Goal: Task Accomplishment & Management: Manage account settings

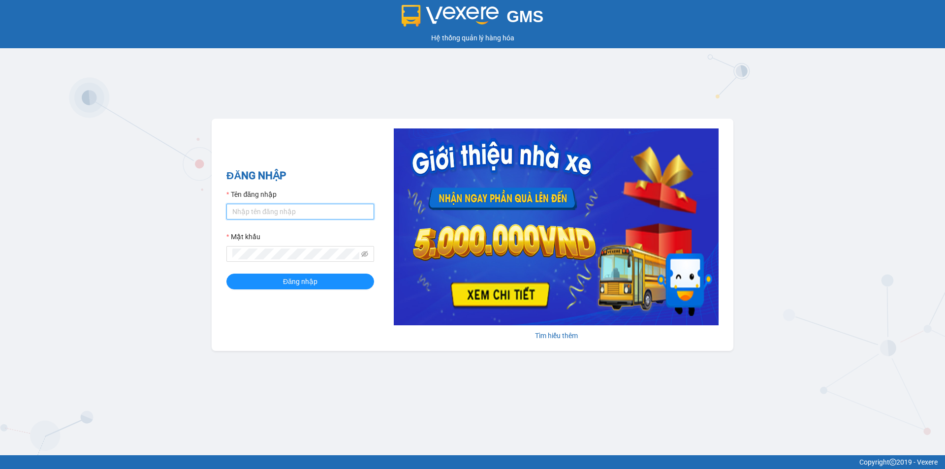
click at [287, 206] on input "Tên đăng nhập" at bounding box center [300, 212] width 148 height 16
type input "tuananh.apq"
click at [261, 277] on button "Đăng nhập" at bounding box center [300, 282] width 148 height 16
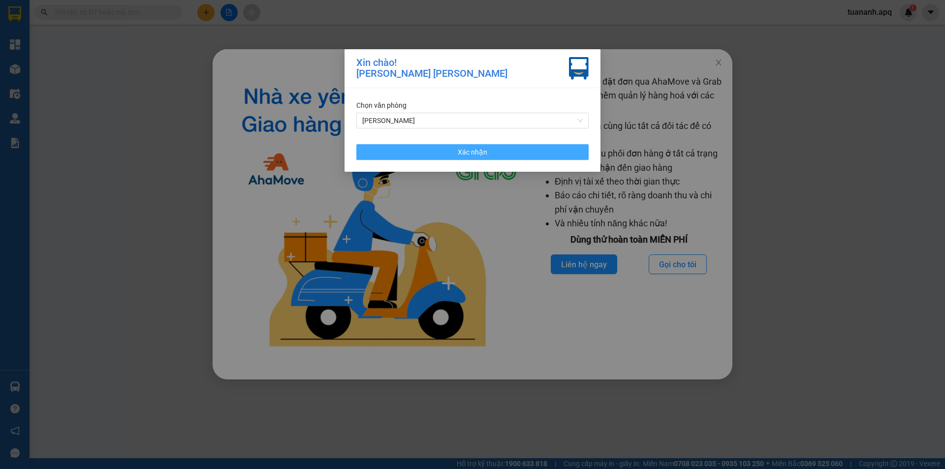
click at [529, 155] on button "Xác nhận" at bounding box center [472, 152] width 232 height 16
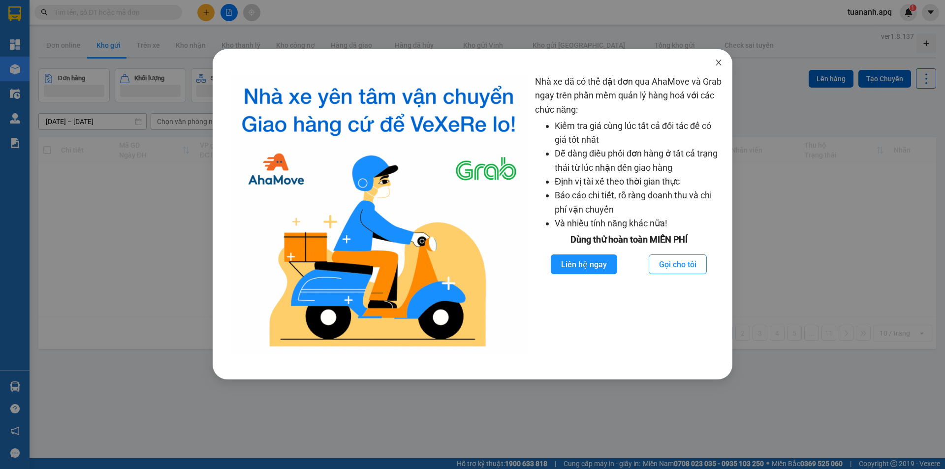
click at [713, 62] on span "Close" at bounding box center [719, 63] width 28 height 28
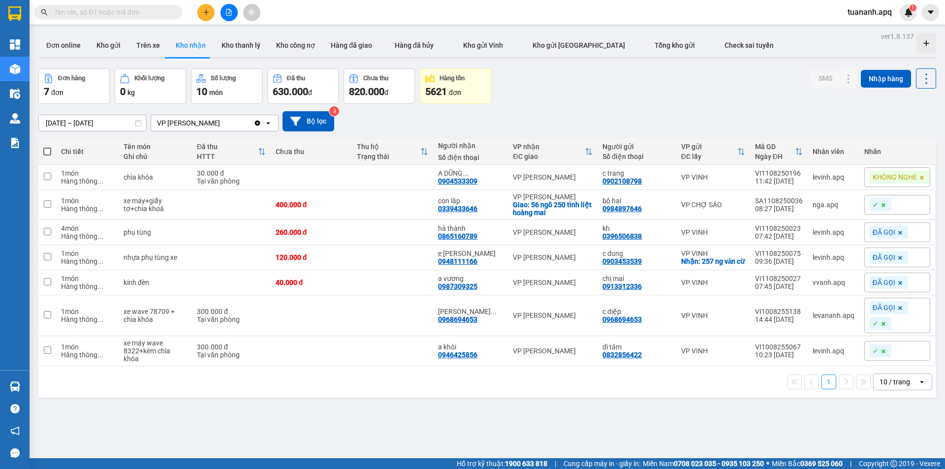
drag, startPoint x: 913, startPoint y: 17, endPoint x: 889, endPoint y: 19, distance: 24.7
click at [913, 16] on div "1" at bounding box center [908, 12] width 17 height 17
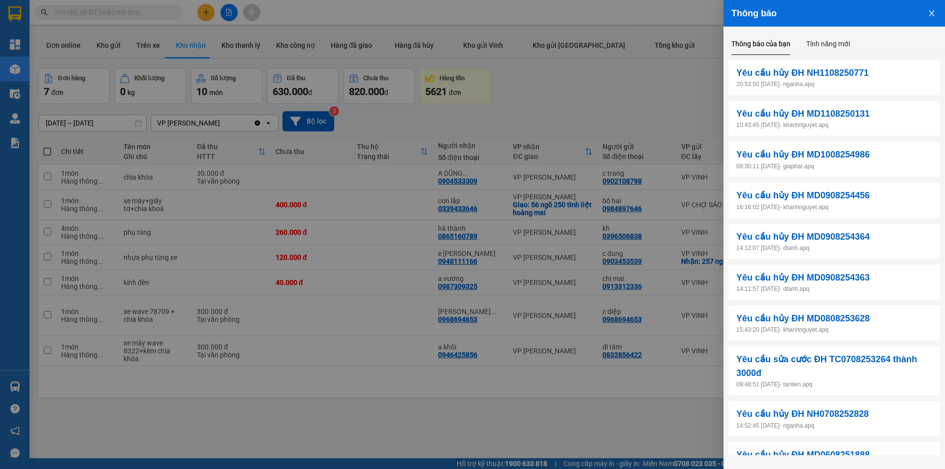
drag, startPoint x: 698, startPoint y: 88, endPoint x: 689, endPoint y: 86, distance: 9.1
click at [698, 88] on div at bounding box center [472, 234] width 945 height 469
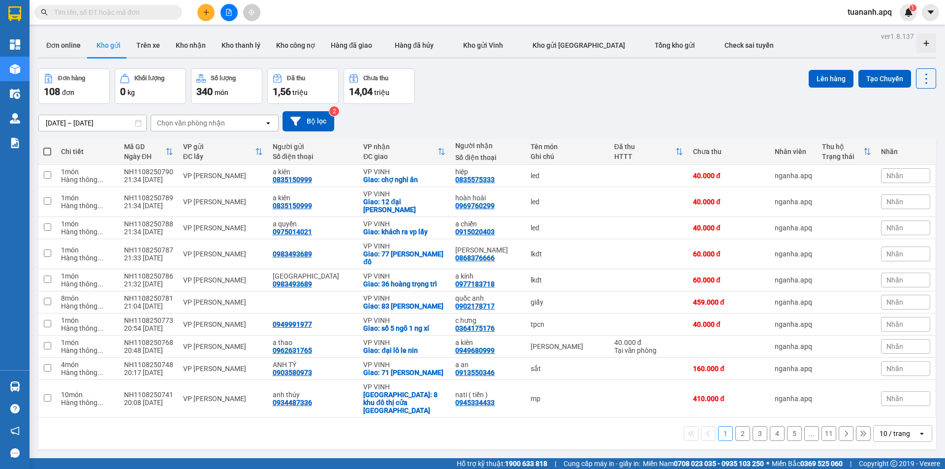
click at [701, 71] on div "Đơn hàng 108 đơn Khối lượng 0 kg Số lượng 340 món Đã thu 1,56 triệu Chưa thu 14…" at bounding box center [487, 85] width 898 height 35
click at [906, 426] on div "10 / trang" at bounding box center [896, 434] width 44 height 16
click at [879, 400] on span "100 / trang" at bounding box center [891, 396] width 35 height 10
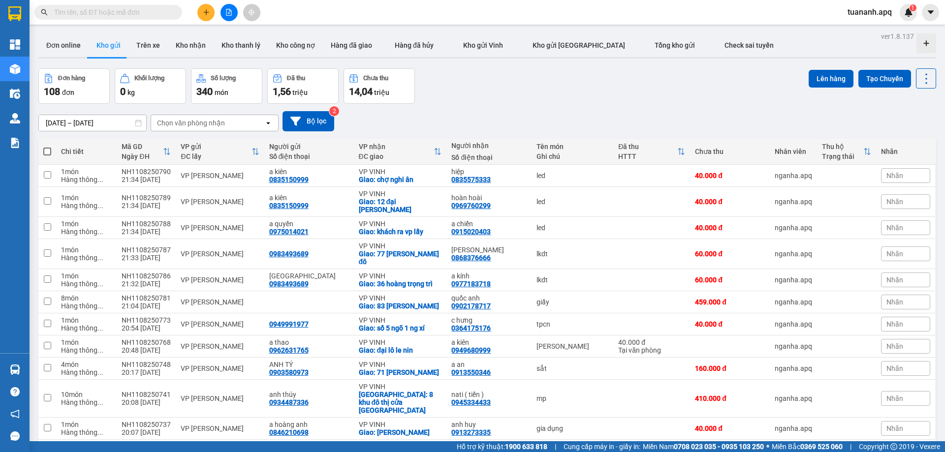
drag, startPoint x: 562, startPoint y: 116, endPoint x: 565, endPoint y: 108, distance: 8.4
click at [563, 115] on div "09/08/2025 – 11/08/2025 Press the down arrow key to interact with the calendar …" at bounding box center [487, 121] width 898 height 20
click at [588, 257] on td "lkdt" at bounding box center [572, 254] width 82 height 30
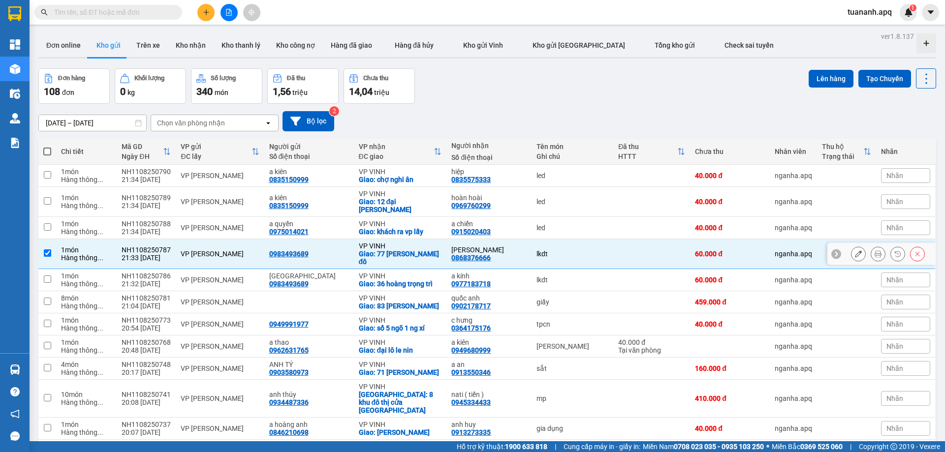
checkbox input "true"
drag, startPoint x: 531, startPoint y: 75, endPoint x: 531, endPoint y: 65, distance: 9.8
click at [531, 74] on div "Đơn hàng 108 đơn Khối lượng 0 kg Số lượng 340 món Đã thu 1,56 triệu Chưa thu 14…" at bounding box center [487, 85] width 898 height 35
click at [913, 12] on div "1" at bounding box center [908, 12] width 17 height 17
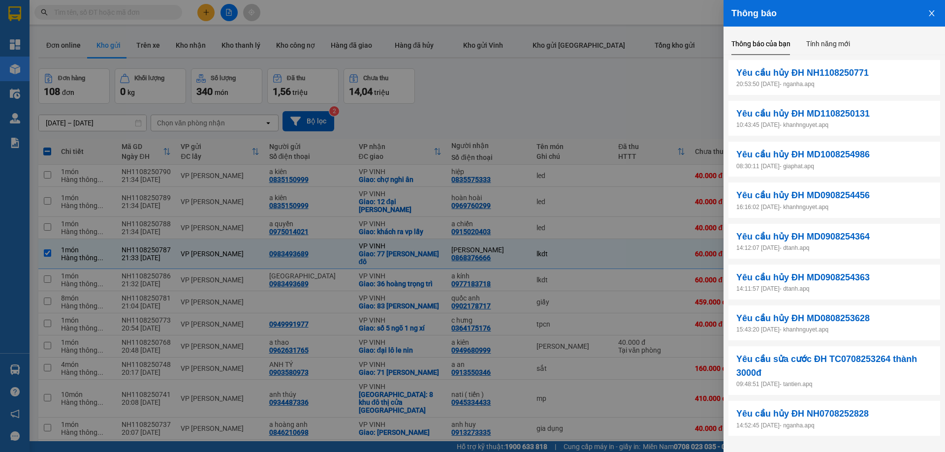
drag, startPoint x: 663, startPoint y: 89, endPoint x: 819, endPoint y: 1, distance: 178.9
click at [662, 89] on div at bounding box center [472, 226] width 945 height 452
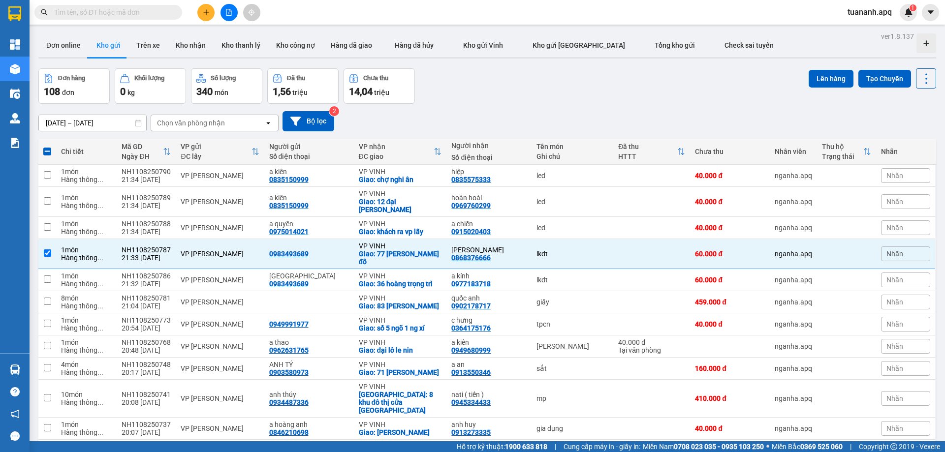
click at [682, 87] on div "Đơn hàng 108 đơn Khối lượng 0 kg Số lượng 340 món Đã thu 1,56 triệu Chưa thu 14…" at bounding box center [487, 85] width 898 height 35
click at [907, 4] on div "1" at bounding box center [908, 12] width 17 height 17
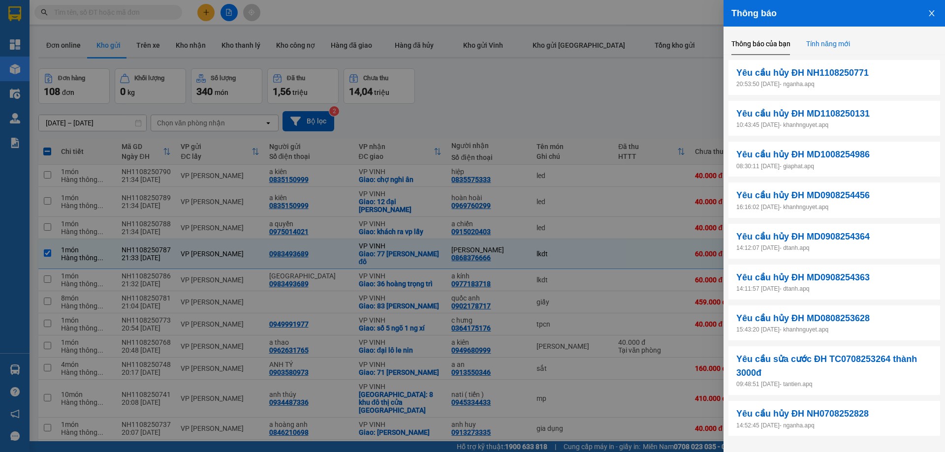
click at [838, 45] on div "Tính năng mới" at bounding box center [828, 43] width 44 height 11
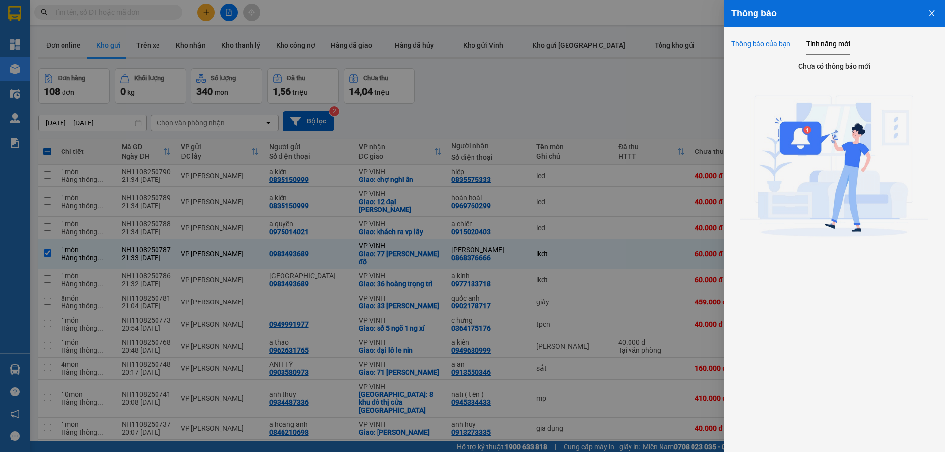
click at [772, 45] on div "Thông báo của bạn" at bounding box center [760, 43] width 59 height 11
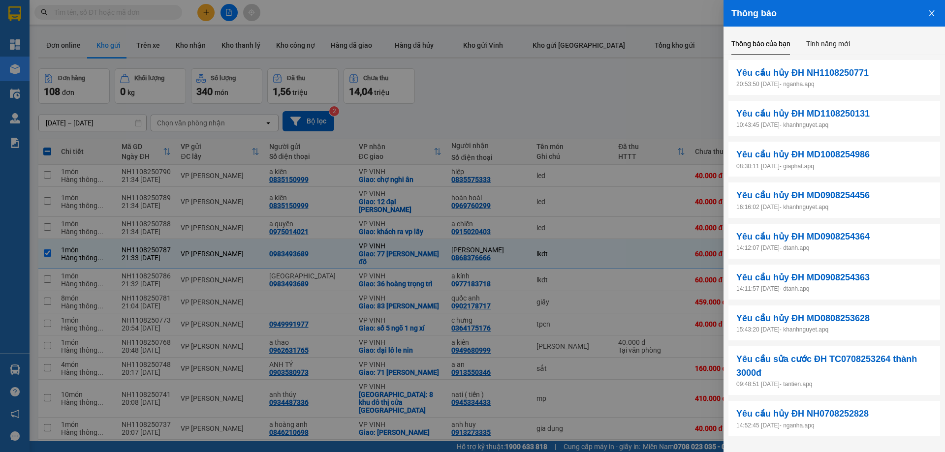
click at [928, 9] on button "Close" at bounding box center [931, 12] width 27 height 25
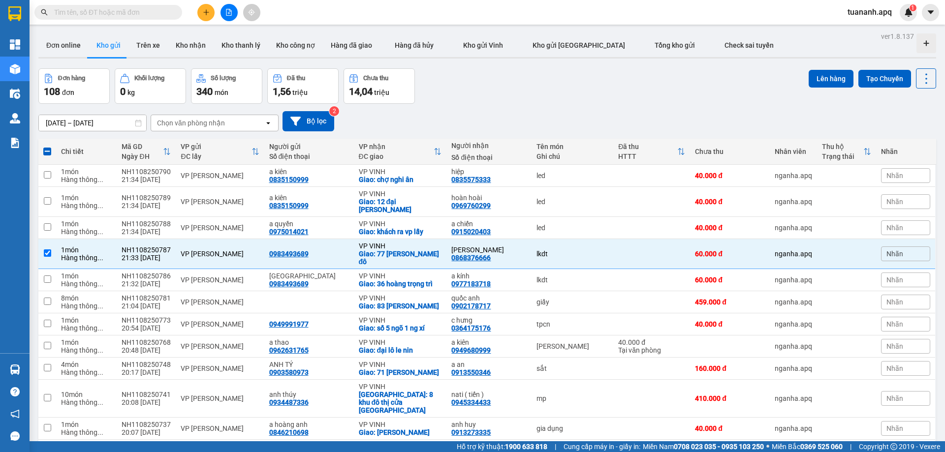
click at [708, 86] on div "Đơn hàng 108 đơn Khối lượng 0 kg Số lượng 340 món Đã thu 1,56 triệu Chưa thu 14…" at bounding box center [487, 85] width 898 height 35
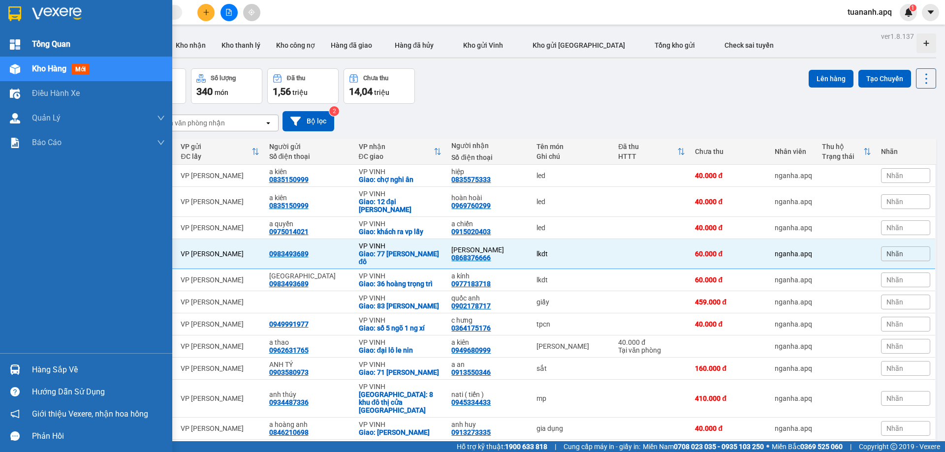
click at [13, 41] on img at bounding box center [15, 44] width 10 height 10
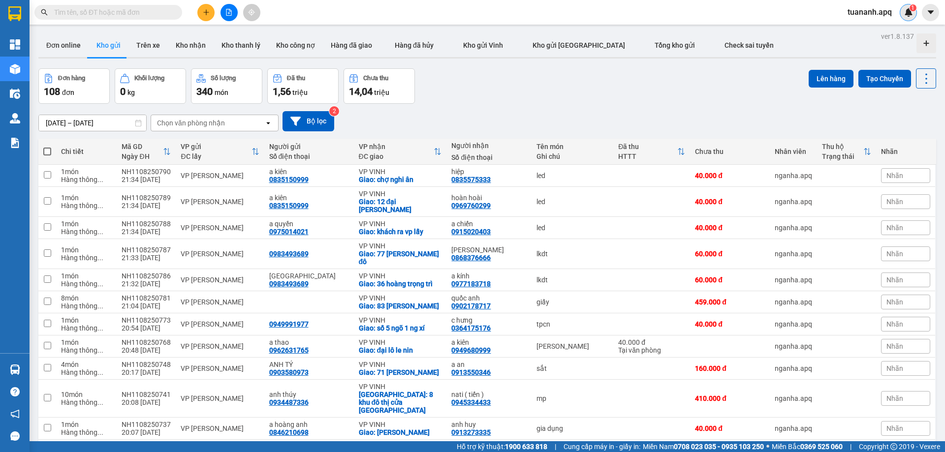
click at [905, 16] on img at bounding box center [908, 12] width 9 height 9
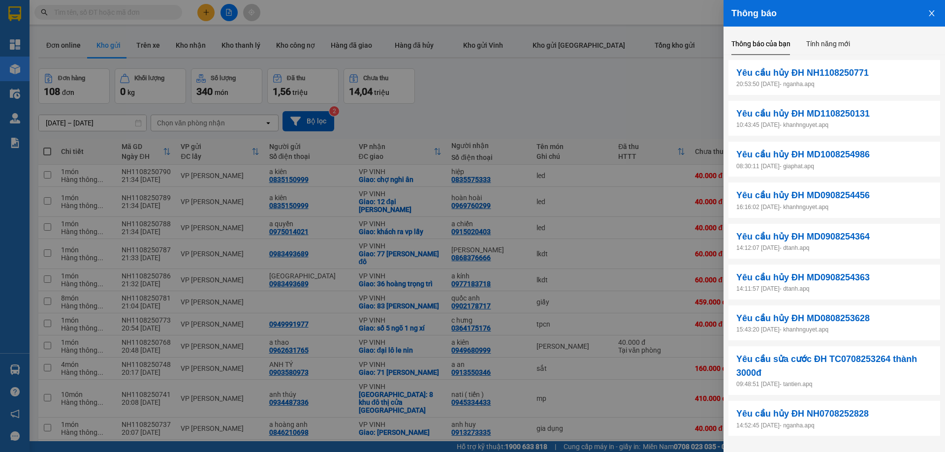
click at [684, 77] on div at bounding box center [472, 226] width 945 height 452
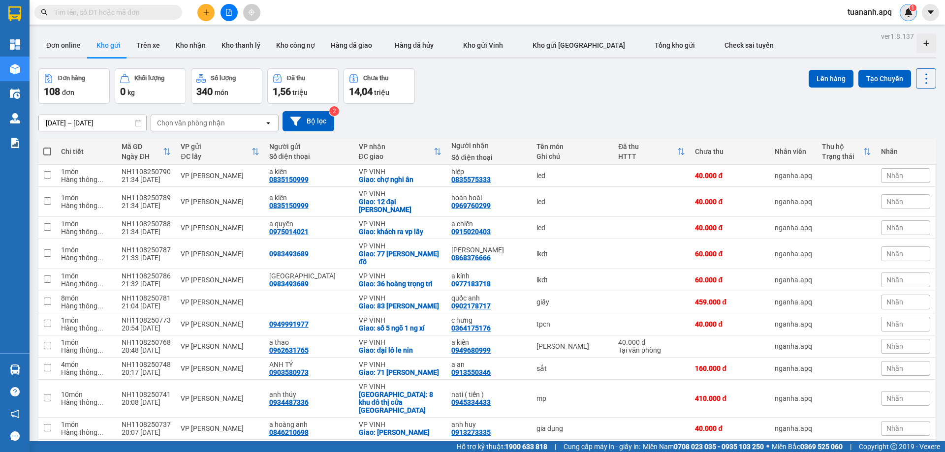
click at [904, 16] on img at bounding box center [908, 12] width 9 height 9
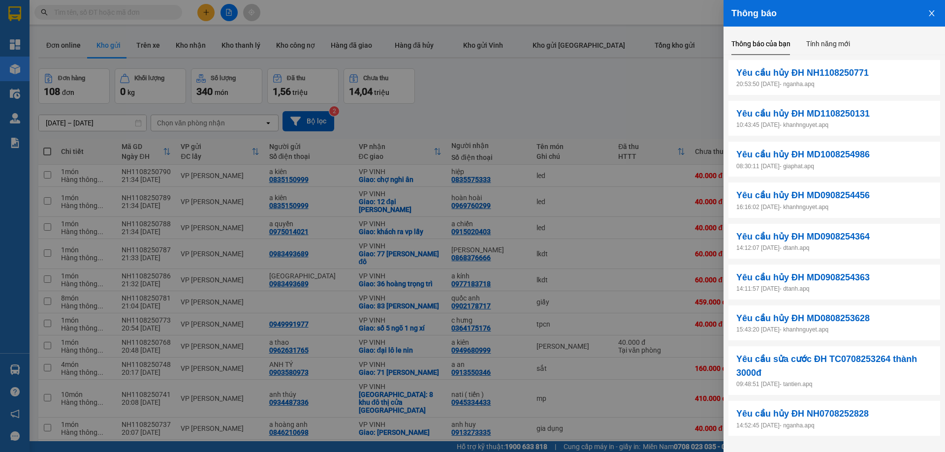
drag, startPoint x: 615, startPoint y: 85, endPoint x: 463, endPoint y: 68, distance: 153.0
click at [614, 85] on div at bounding box center [472, 226] width 945 height 452
